Goal: Task Accomplishment & Management: Manage account settings

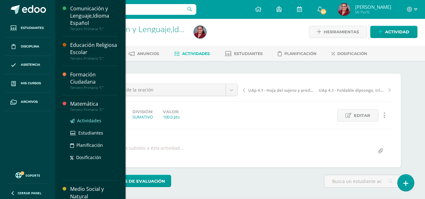
click at [87, 123] on span "Actividades" at bounding box center [89, 121] width 24 height 6
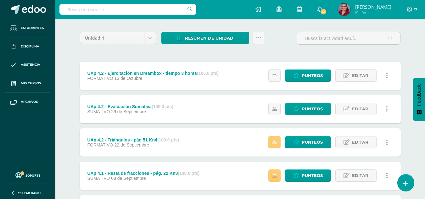
scroll to position [43, 0]
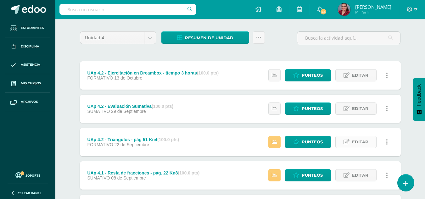
click at [355, 141] on span "Editar" at bounding box center [360, 142] width 16 height 12
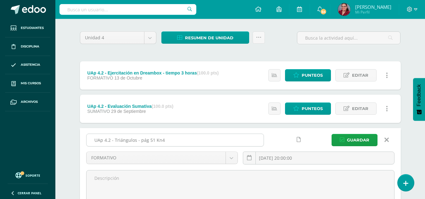
click at [155, 137] on input "UAp 4.2 - Triángulos - pág 51 Kn4" at bounding box center [174, 140] width 177 height 12
click at [359, 138] on span "Guardar" at bounding box center [358, 140] width 22 height 12
click at [356, 108] on span "Editar" at bounding box center [360, 109] width 16 height 12
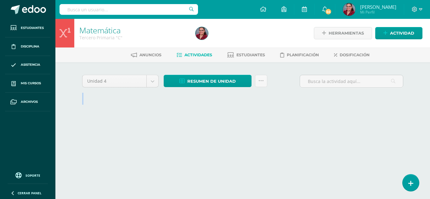
click at [164, 109] on div "Unidad 4 Unidad 1 Unidad 2 Unidad 3 Unidad 4 Resumen de unidad Descargar como H…" at bounding box center [242, 89] width 346 height 55
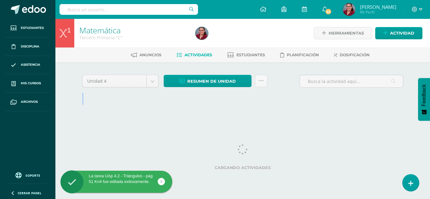
click at [193, 55] on span "Actividades" at bounding box center [198, 55] width 28 height 5
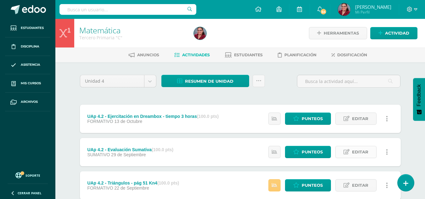
click at [355, 150] on span "Editar" at bounding box center [360, 152] width 16 height 12
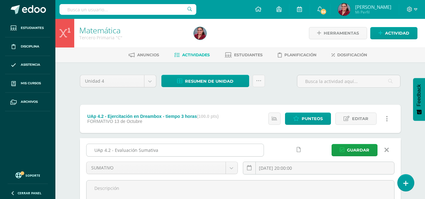
click at [133, 151] on input "UAp 4.2 - Evaluación Sumativa" at bounding box center [174, 150] width 177 height 12
click at [353, 117] on span "Editar" at bounding box center [360, 119] width 16 height 12
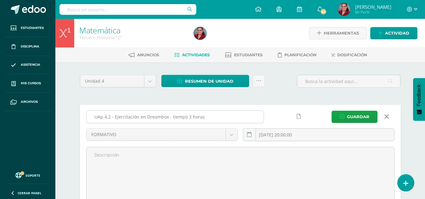
click at [201, 117] on input "UAp 4.2 - Ejercitación en Dreambox - tiempo 3 horas" at bounding box center [174, 117] width 177 height 12
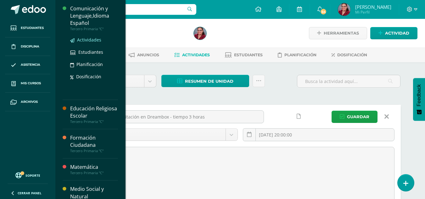
click at [89, 41] on span "Actividades" at bounding box center [89, 40] width 24 height 6
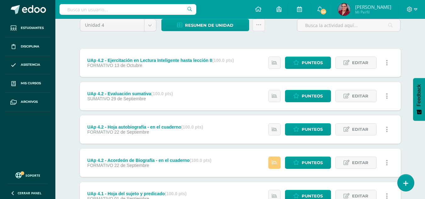
scroll to position [57, 0]
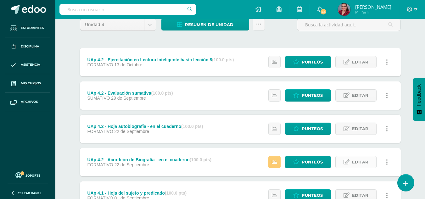
click at [359, 158] on span "Editar" at bounding box center [360, 162] width 16 height 12
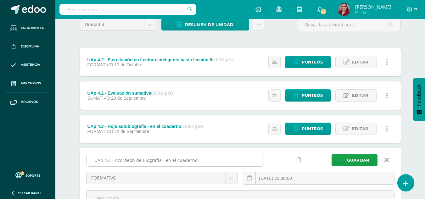
click at [216, 161] on input "UAp 4.2 - Acordeón de Biografía - en el cuaderno" at bounding box center [174, 160] width 177 height 12
click at [357, 125] on span "Editar" at bounding box center [360, 129] width 16 height 12
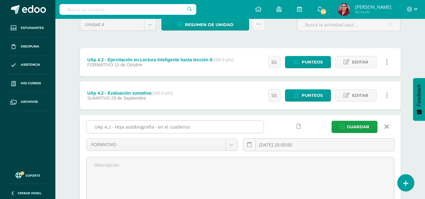
click at [180, 126] on input "UAp 4.2 - Hoja autobiografía - en el cuaderno" at bounding box center [174, 127] width 177 height 12
click at [362, 95] on span "Editar" at bounding box center [360, 96] width 16 height 12
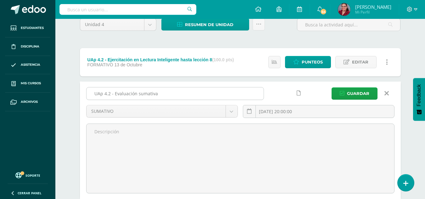
click at [156, 94] on input "UAp 4.2 - Evaluación sumativa" at bounding box center [174, 93] width 177 height 12
click at [368, 60] on link "Editar" at bounding box center [355, 62] width 41 height 12
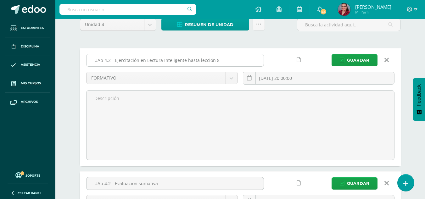
click at [201, 60] on input "UAp 4.2 - Ejercitación en Lectura Inteligente hasta lección 8" at bounding box center [174, 60] width 177 height 12
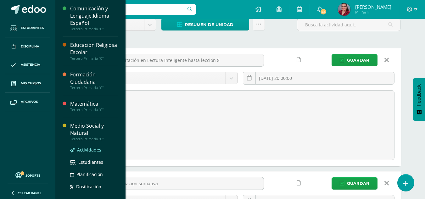
click at [85, 149] on span "Actividades" at bounding box center [89, 150] width 24 height 6
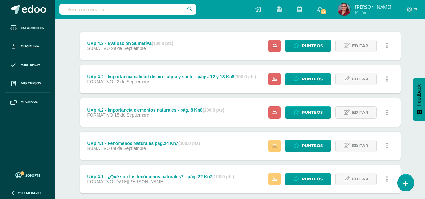
scroll to position [73, 0]
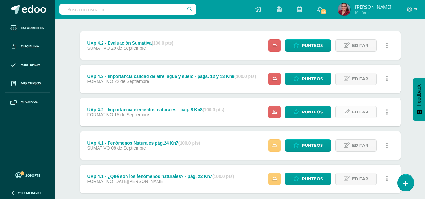
click at [363, 113] on span "Editar" at bounding box center [360, 112] width 16 height 12
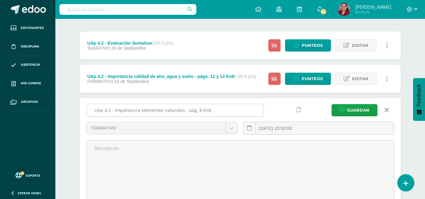
click at [209, 109] on input "UAp 4.2 - Importancia elementos naturales - pág. 8 Kn8" at bounding box center [174, 110] width 177 height 12
click at [352, 76] on span "Editar" at bounding box center [360, 79] width 16 height 12
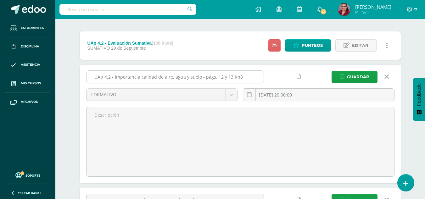
click at [226, 81] on input "UAp 4.2 - Importancia calidad de aire, agua y suelo - págs. 12 y 13 Kn8" at bounding box center [174, 77] width 177 height 12
click at [357, 44] on span "Editar" at bounding box center [360, 46] width 16 height 12
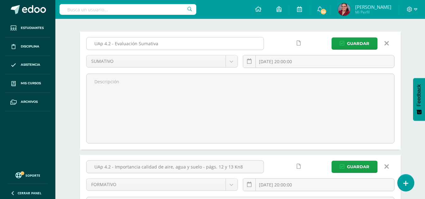
click at [147, 43] on input "UAp 4.2 - Evaluación Sumativa" at bounding box center [174, 43] width 177 height 12
